Goal: Check status: Check status

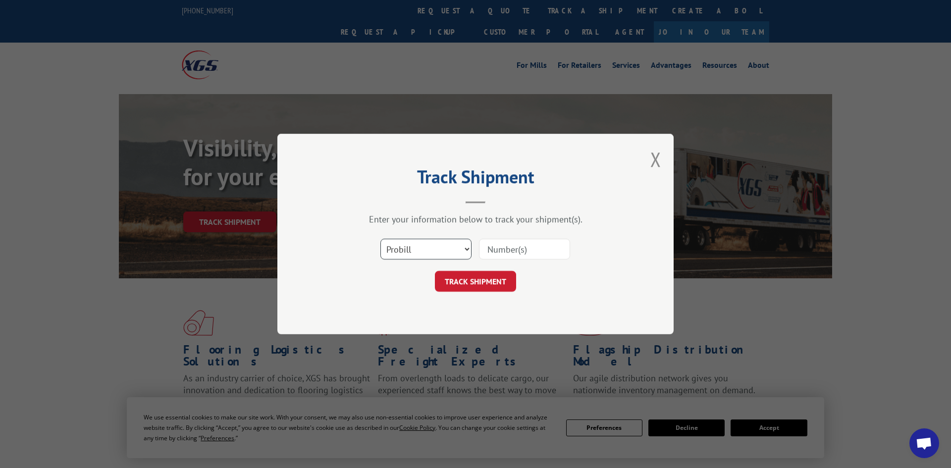
click at [456, 251] on select "Select category... Probill BOL PO" at bounding box center [426, 249] width 91 height 21
select select "po"
click at [381, 240] on select "Select category... Probill BOL PO" at bounding box center [426, 249] width 91 height 21
click at [528, 251] on input at bounding box center [524, 249] width 91 height 21
paste input "297544050"
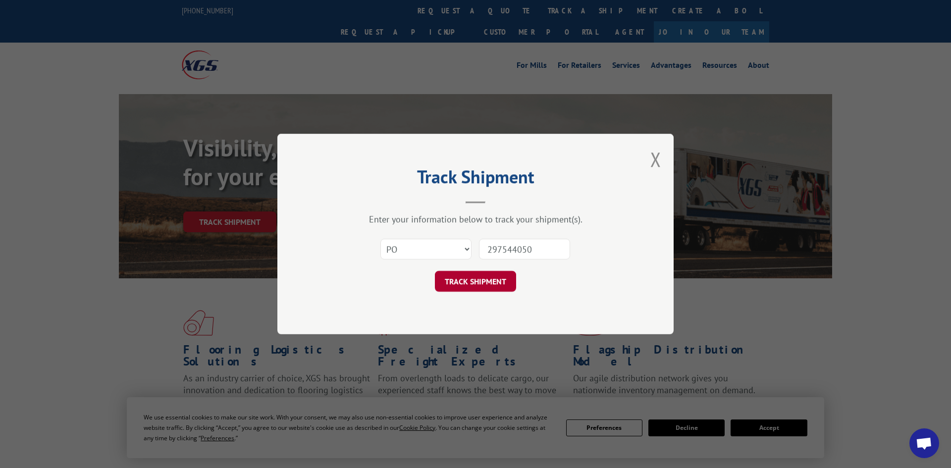
type input "297544050"
click at [498, 282] on button "TRACK SHIPMENT" at bounding box center [475, 281] width 81 height 21
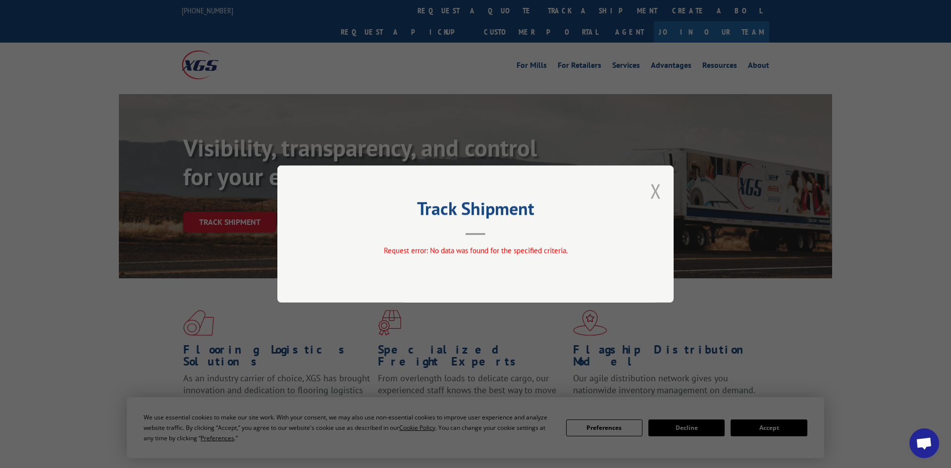
click at [659, 196] on button "Close modal" at bounding box center [656, 191] width 11 height 26
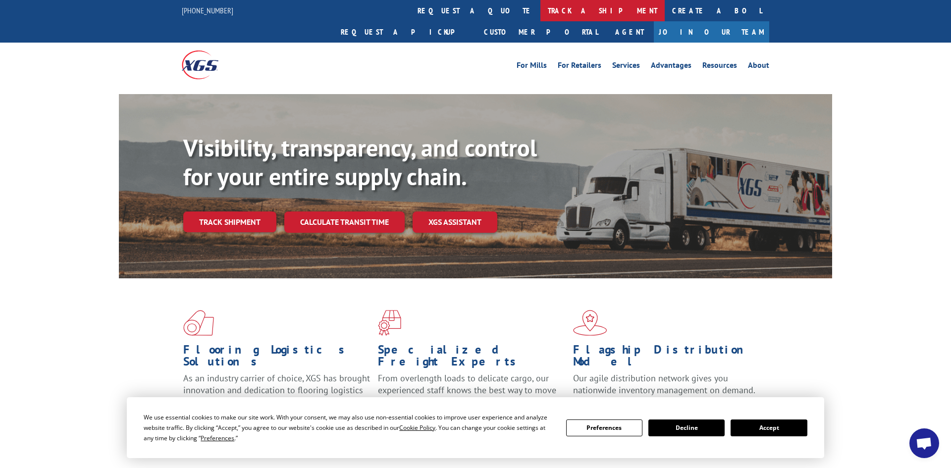
click at [541, 13] on link "track a shipment" at bounding box center [603, 10] width 124 height 21
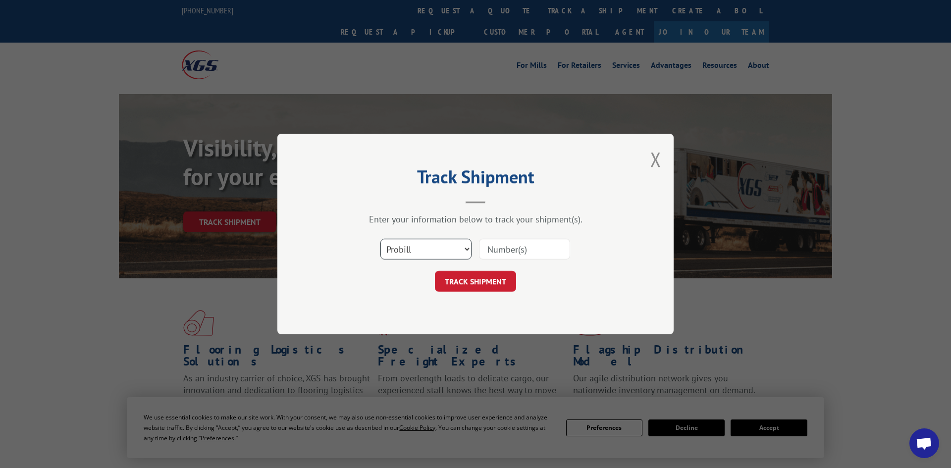
click at [407, 245] on select "Select category... Probill BOL PO" at bounding box center [426, 249] width 91 height 21
select select "po"
click at [381, 240] on select "Select category... Probill BOL PO" at bounding box center [426, 249] width 91 height 21
drag, startPoint x: 512, startPoint y: 251, endPoint x: 510, endPoint y: 242, distance: 9.0
click at [512, 250] on input at bounding box center [524, 249] width 91 height 21
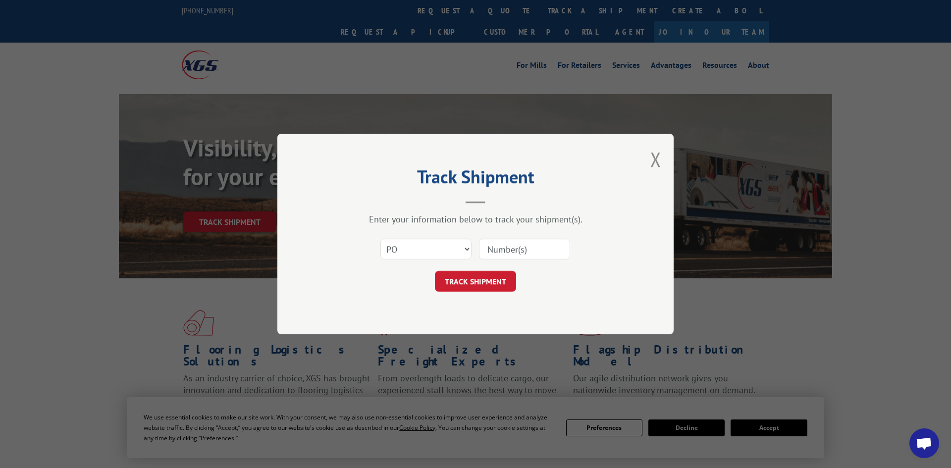
paste input "296860621"
type input "296860621"
click at [491, 287] on button "TRACK SHIPMENT" at bounding box center [475, 281] width 81 height 21
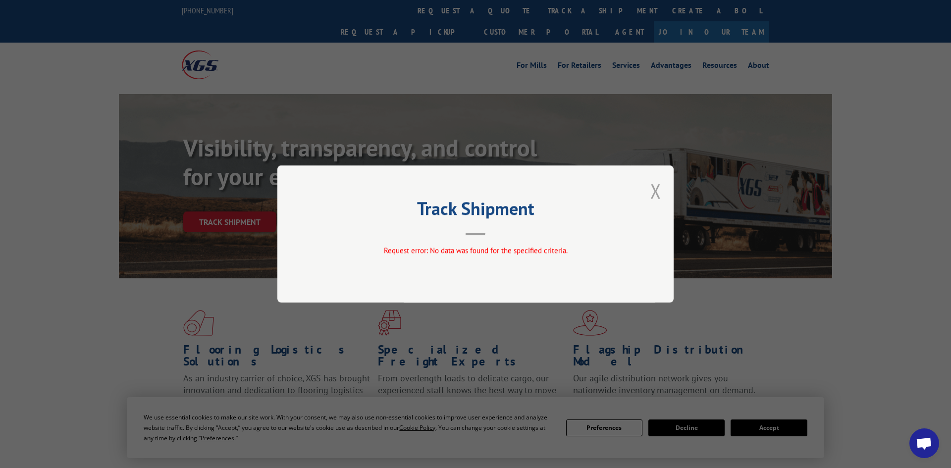
click at [656, 192] on button "Close modal" at bounding box center [656, 191] width 11 height 26
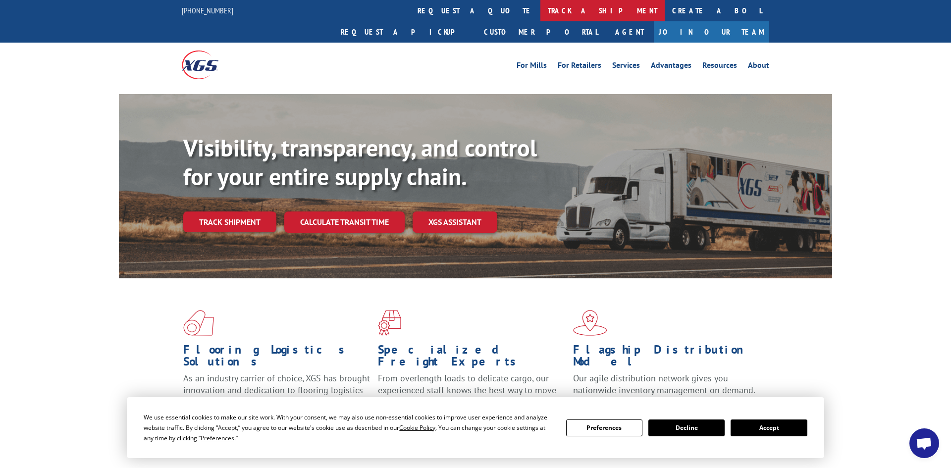
click at [541, 7] on link "track a shipment" at bounding box center [603, 10] width 124 height 21
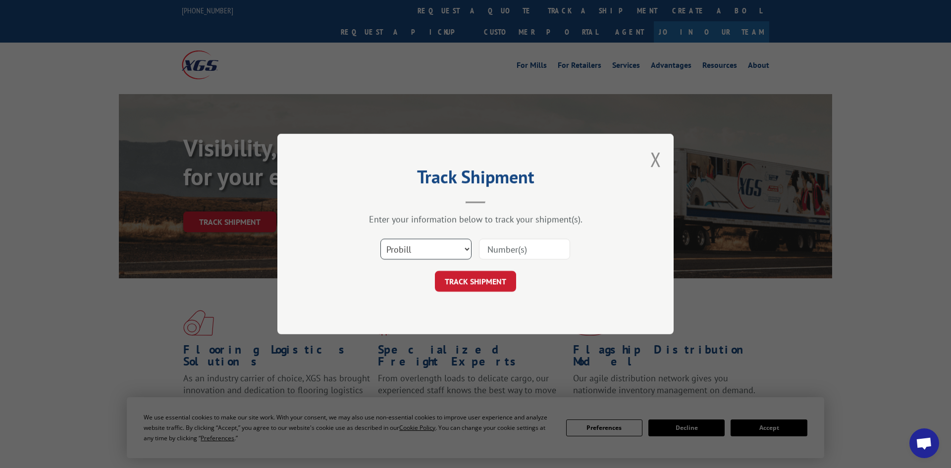
click at [426, 245] on select "Select category... Probill BOL PO" at bounding box center [426, 249] width 91 height 21
select select "po"
click at [381, 240] on select "Select category... Probill BOL PO" at bounding box center [426, 249] width 91 height 21
click at [504, 250] on input at bounding box center [524, 249] width 91 height 21
paste input "297458224"
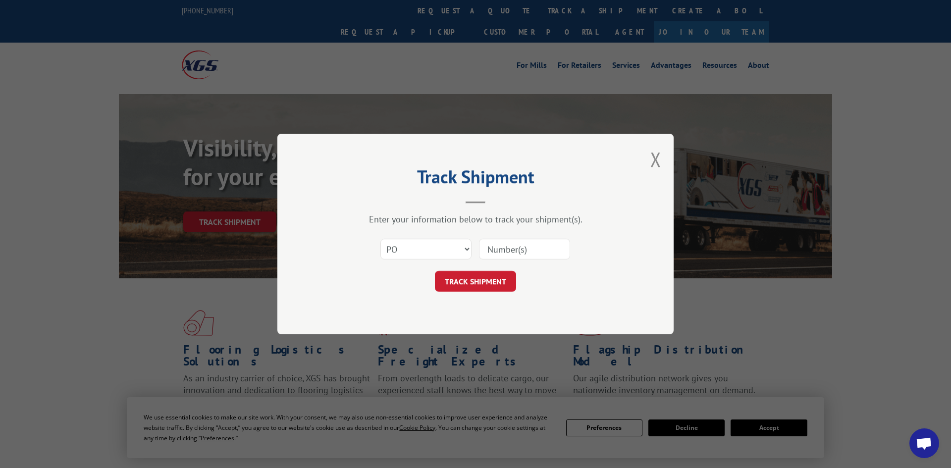
type input "297458224"
click button "TRACK SHIPMENT" at bounding box center [475, 281] width 81 height 21
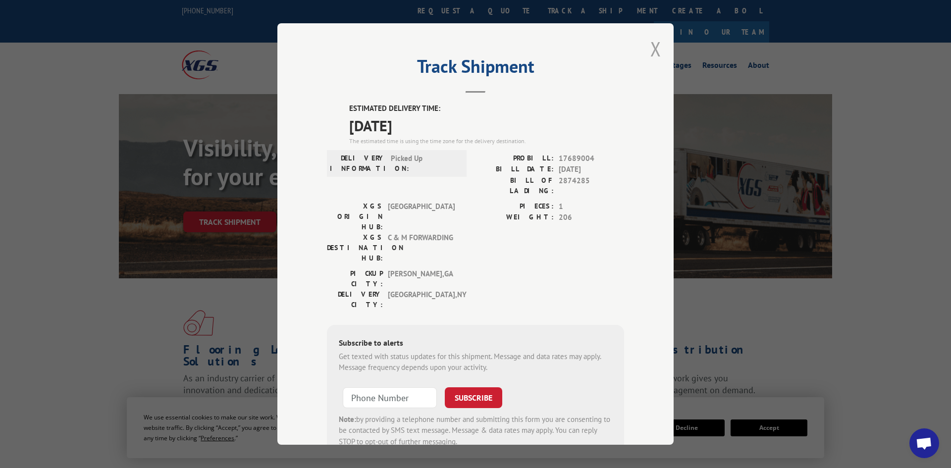
click at [657, 51] on button "Close modal" at bounding box center [656, 49] width 11 height 26
